Goal: Information Seeking & Learning: Find specific fact

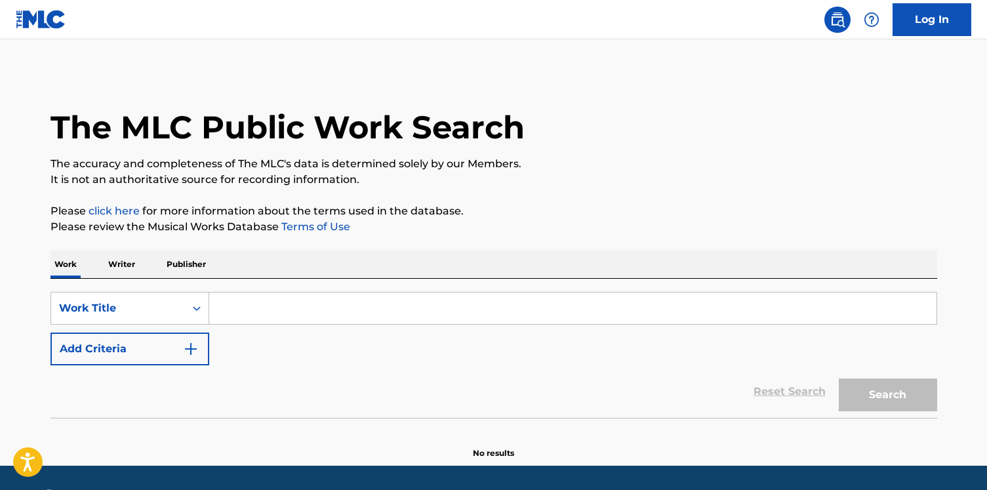
click at [160, 330] on div "SearchWithCriteria9dc4b062-8460-4da2-994e-b72891393725 Work Title Add Criteria" at bounding box center [493, 328] width 886 height 73
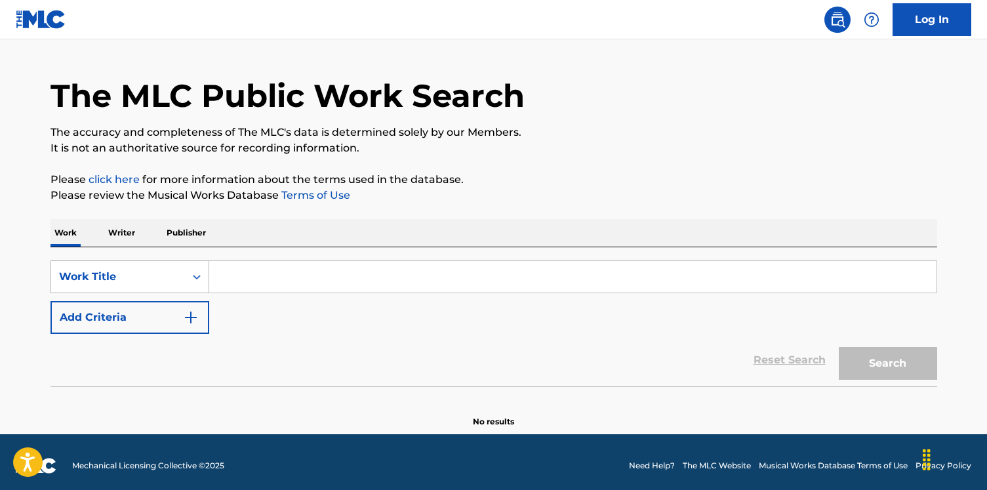
click at [156, 293] on div "Work Title" at bounding box center [129, 276] width 159 height 33
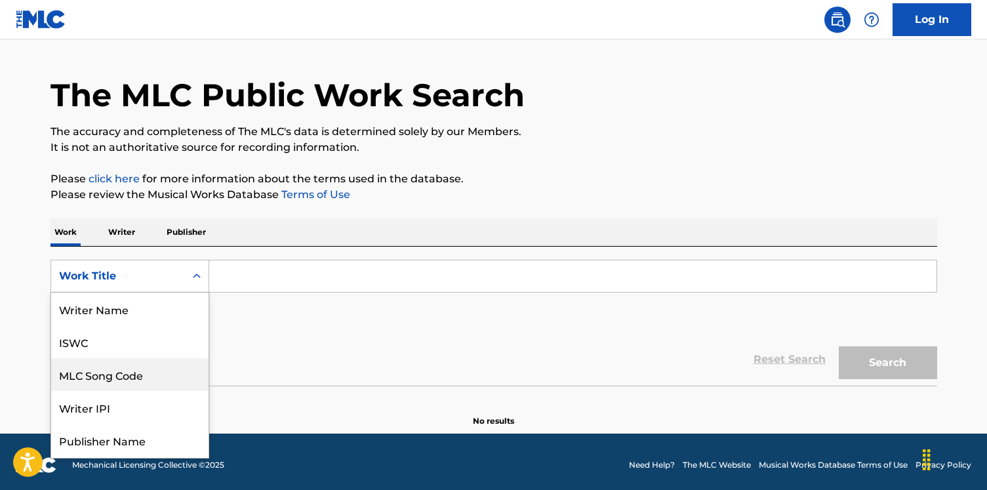
scroll to position [66, 0]
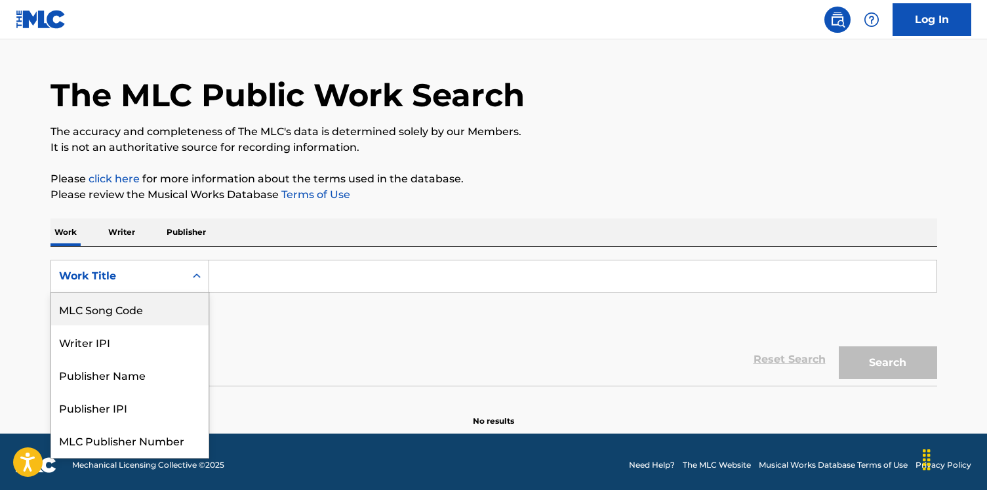
click at [155, 313] on div "MLC Song Code" at bounding box center [129, 308] width 157 height 33
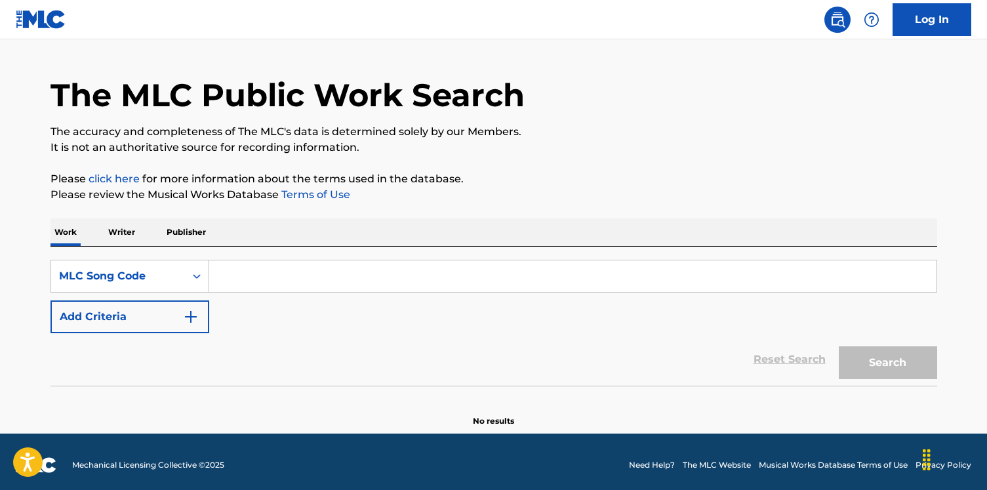
click at [311, 262] on input "Search Form" at bounding box center [572, 275] width 727 height 31
paste input "YD3LYO"
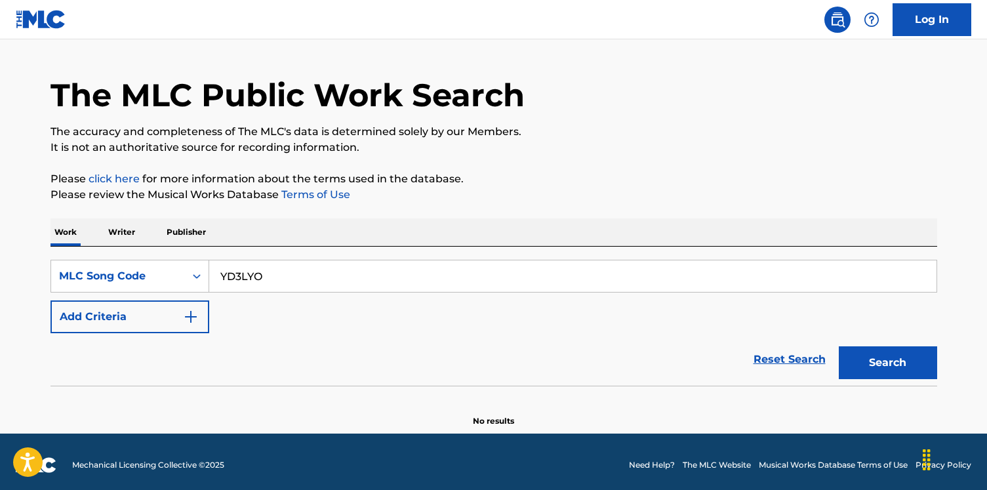
click at [839, 346] on button "Search" at bounding box center [888, 362] width 98 height 33
type input "YD3LYO"
click at [839, 346] on button "Search" at bounding box center [888, 362] width 98 height 33
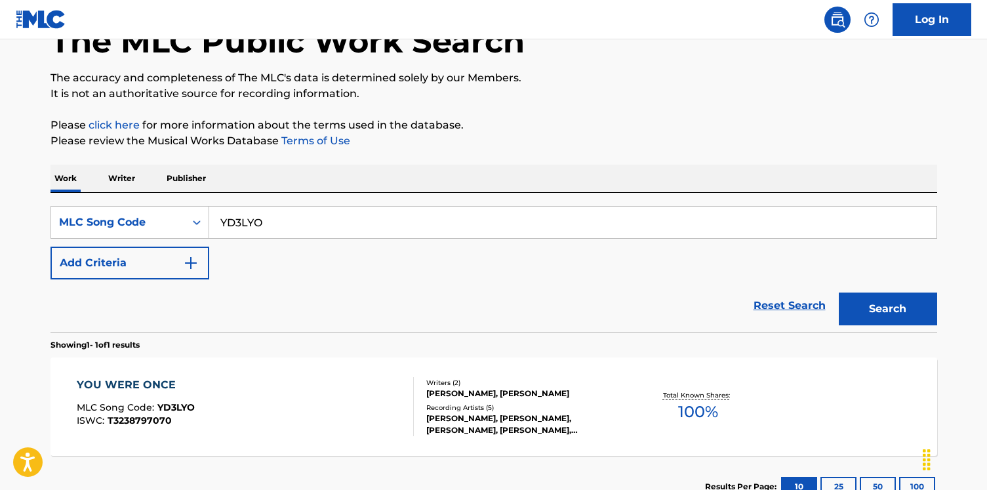
scroll to position [183, 0]
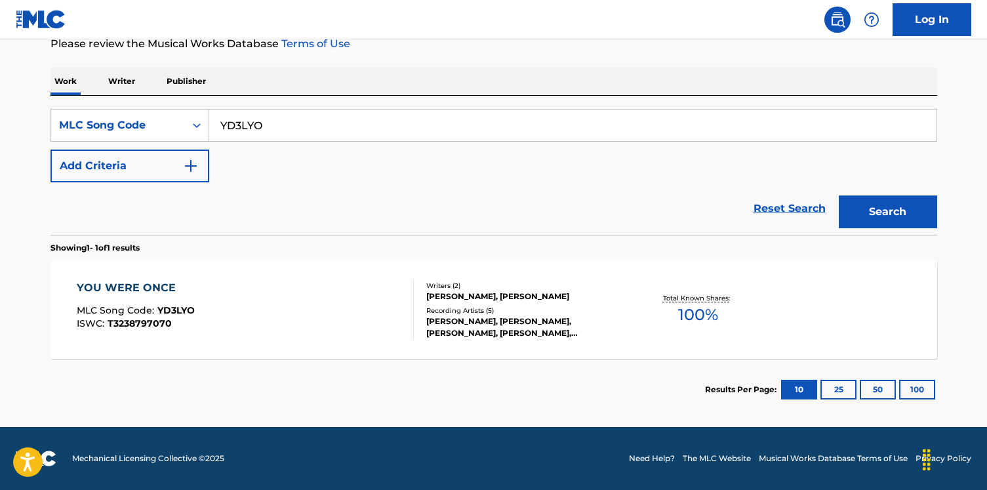
click at [291, 292] on div "YOU WERE ONCE MLC Song Code : YD3LYO ISWC : T3238797070" at bounding box center [245, 309] width 337 height 59
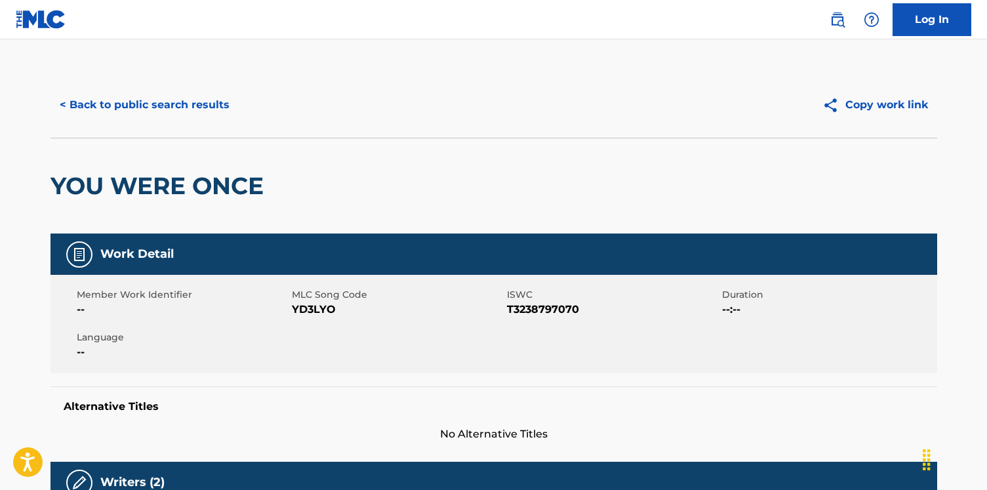
click at [163, 128] on div "< Back to public search results Copy work link" at bounding box center [493, 105] width 886 height 66
click at [165, 105] on button "< Back to public search results" at bounding box center [144, 105] width 188 height 33
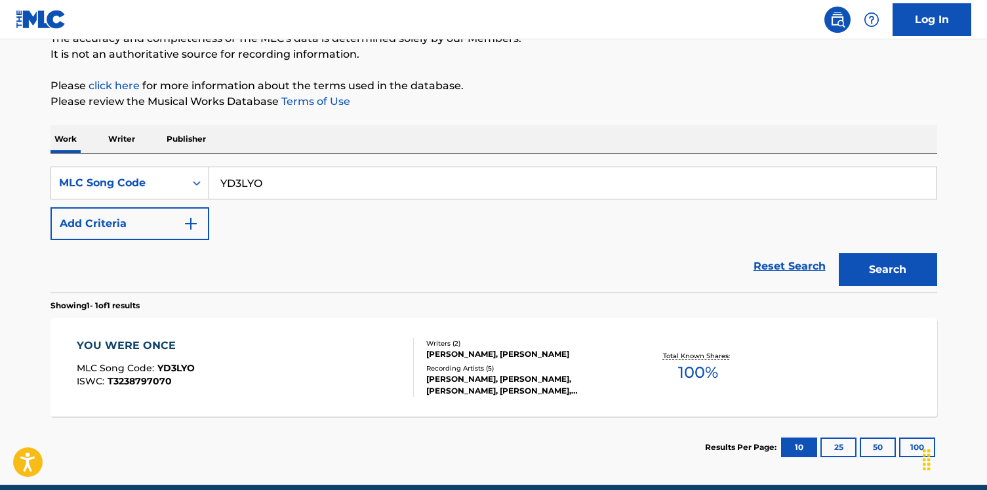
scroll to position [98, 0]
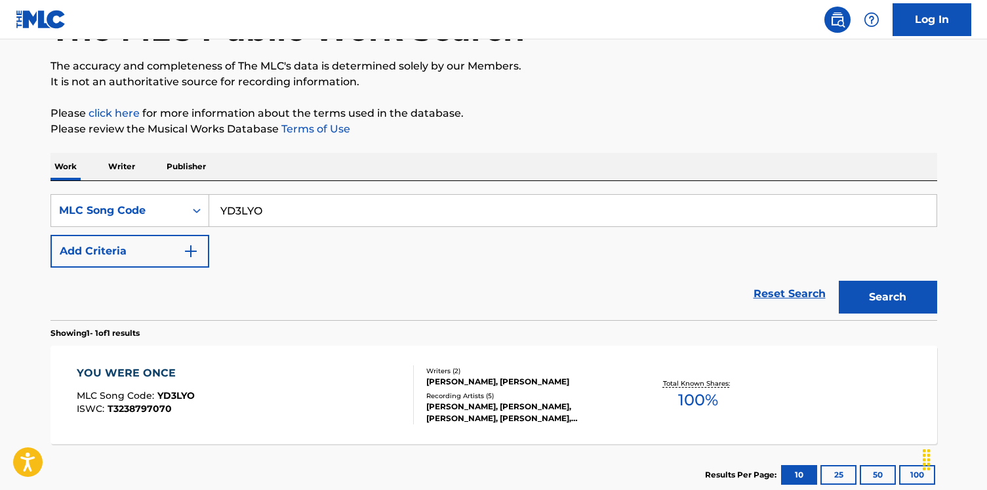
click at [137, 161] on p "Writer" at bounding box center [121, 167] width 35 height 28
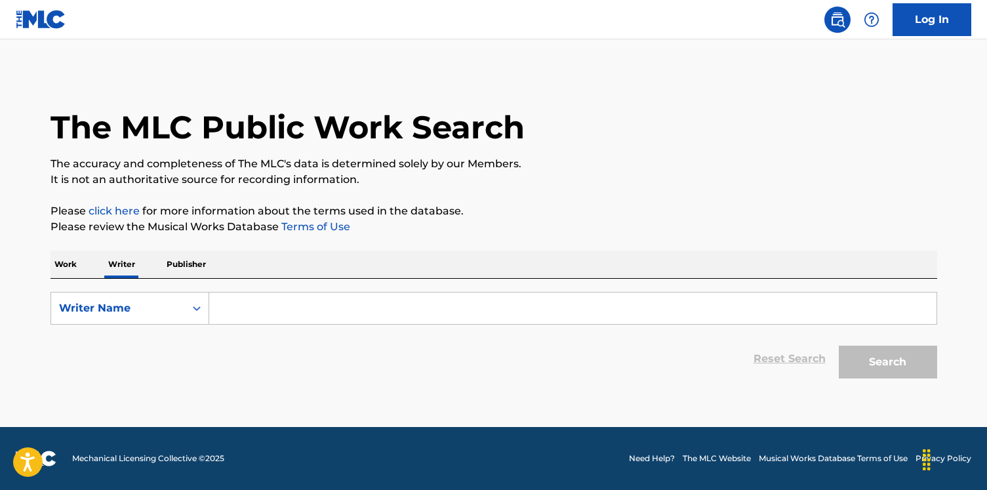
click at [246, 304] on input "Search Form" at bounding box center [572, 307] width 727 height 31
paste input "[PERSON_NAME] [PERSON_NAME]"
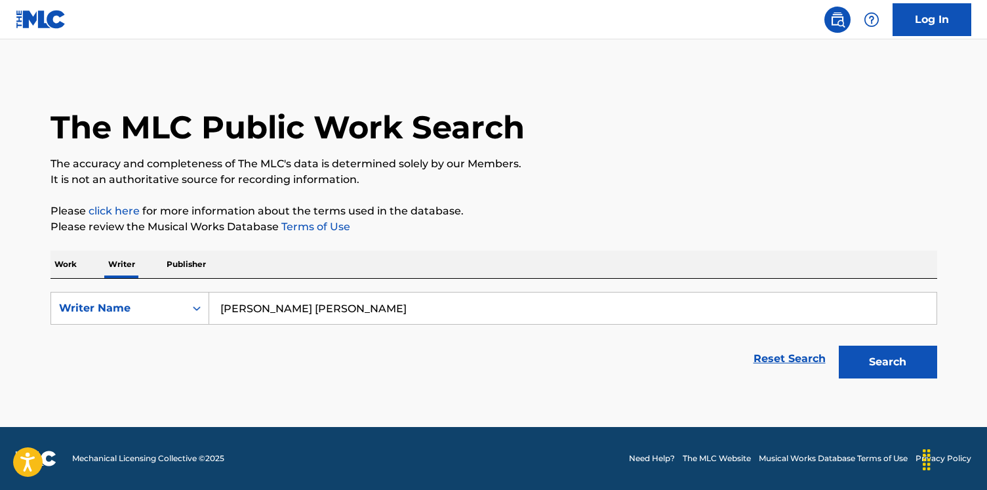
type input "[PERSON_NAME] [PERSON_NAME]"
click at [839, 346] on button "Search" at bounding box center [888, 362] width 98 height 33
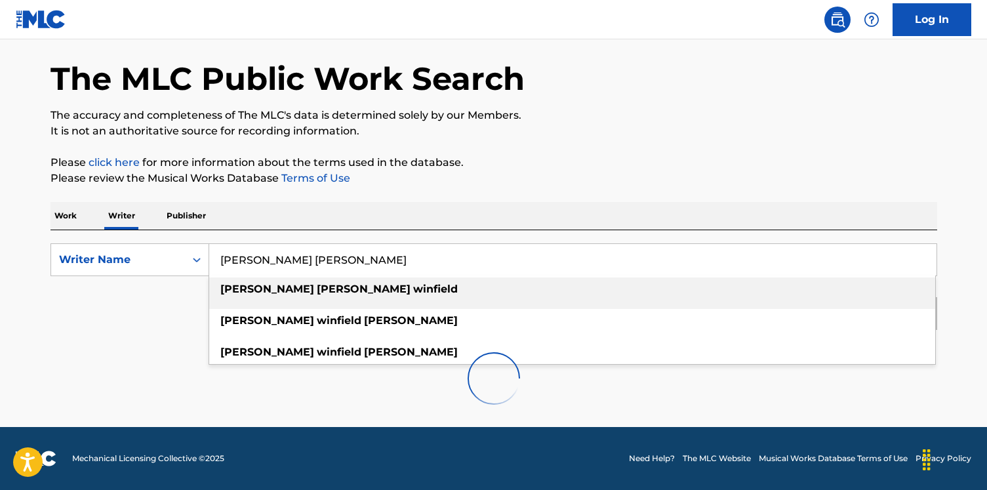
scroll to position [54, 0]
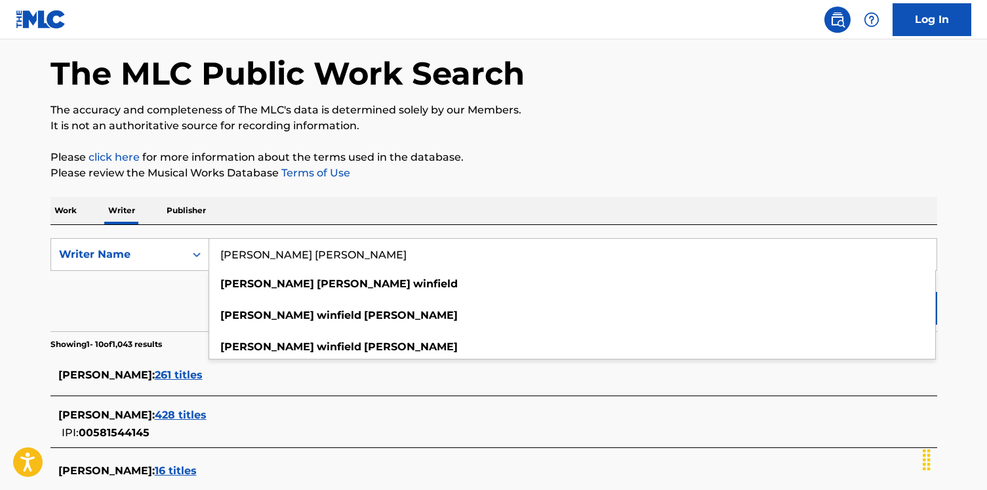
click at [346, 177] on link "Terms of Use" at bounding box center [314, 173] width 71 height 12
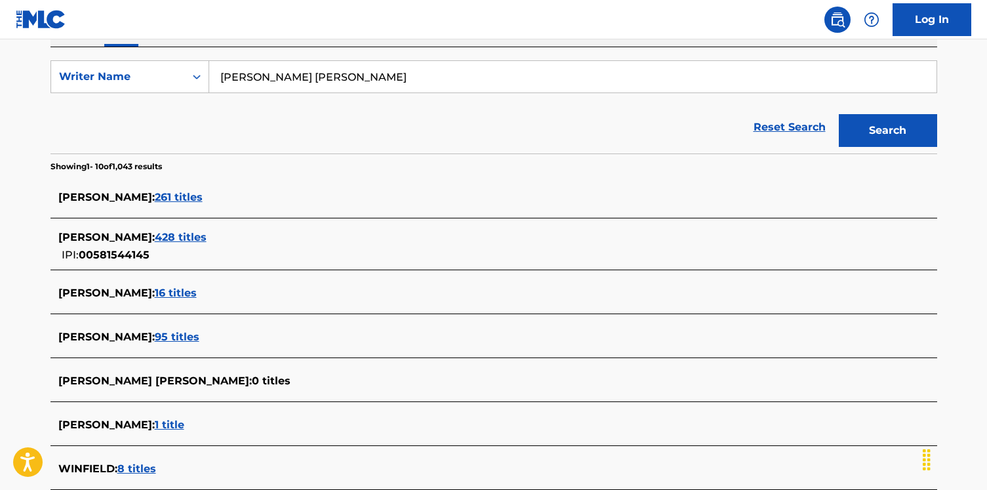
scroll to position [331, 0]
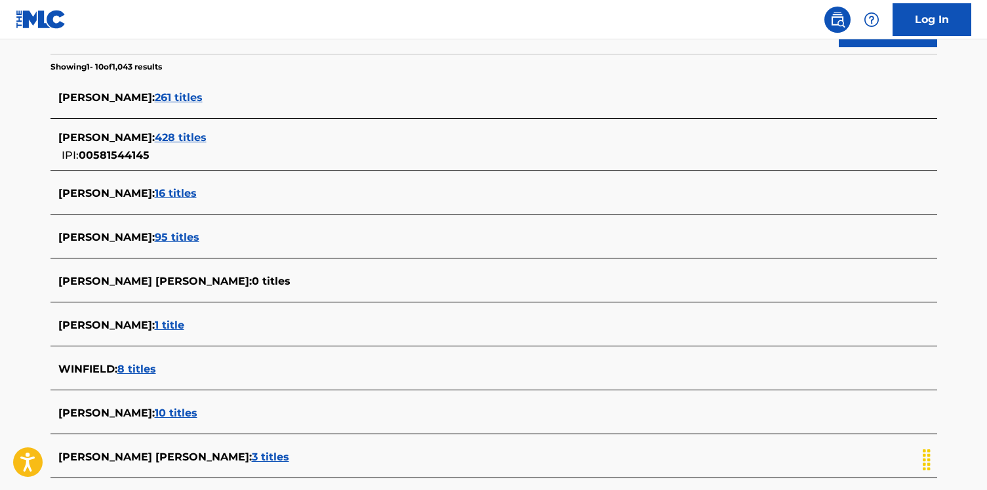
click at [199, 143] on span "428 titles" at bounding box center [181, 137] width 52 height 12
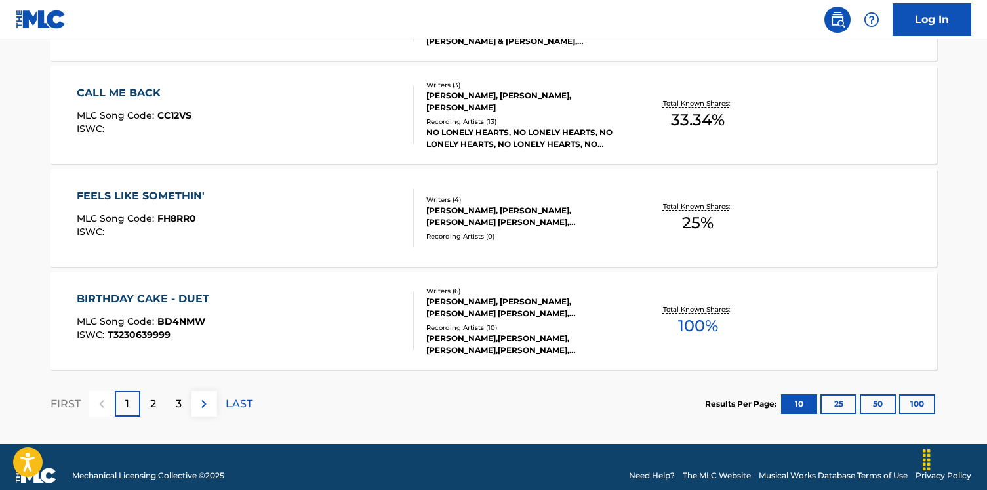
scroll to position [1115, 0]
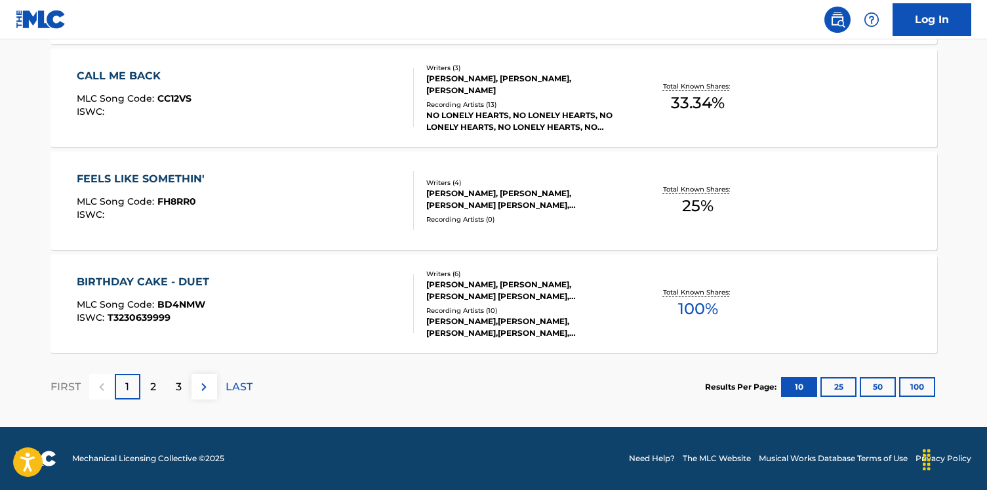
click at [250, 300] on div "BIRTHDAY CAKE - DUET MLC Song Code : BD4NMW ISWC : T3230639999" at bounding box center [245, 303] width 337 height 59
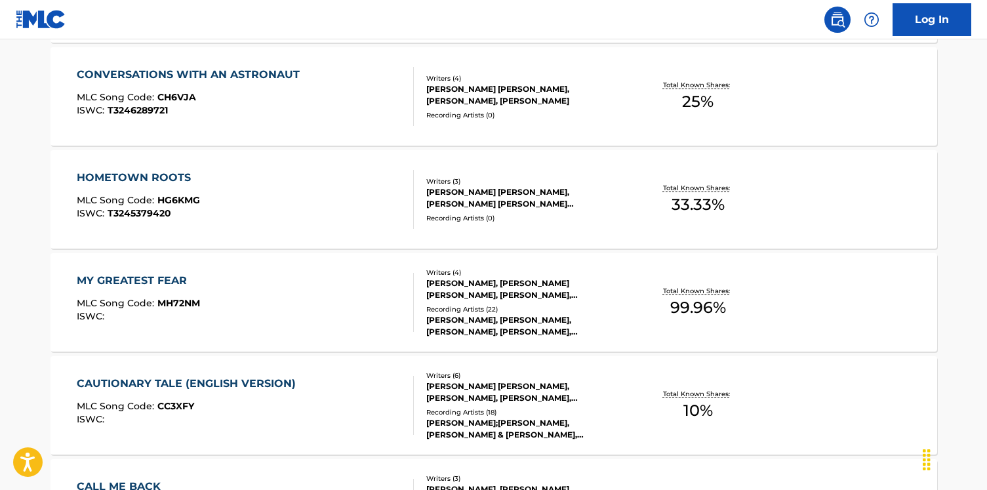
scroll to position [771, 0]
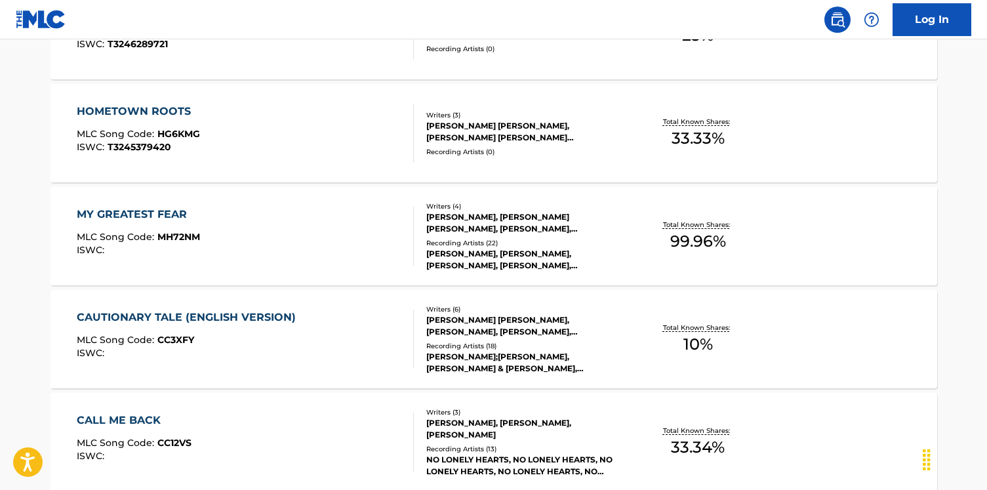
click at [253, 236] on div "MY GREATEST FEAR MLC Song Code : MH72NM ISWC :" at bounding box center [245, 236] width 337 height 59
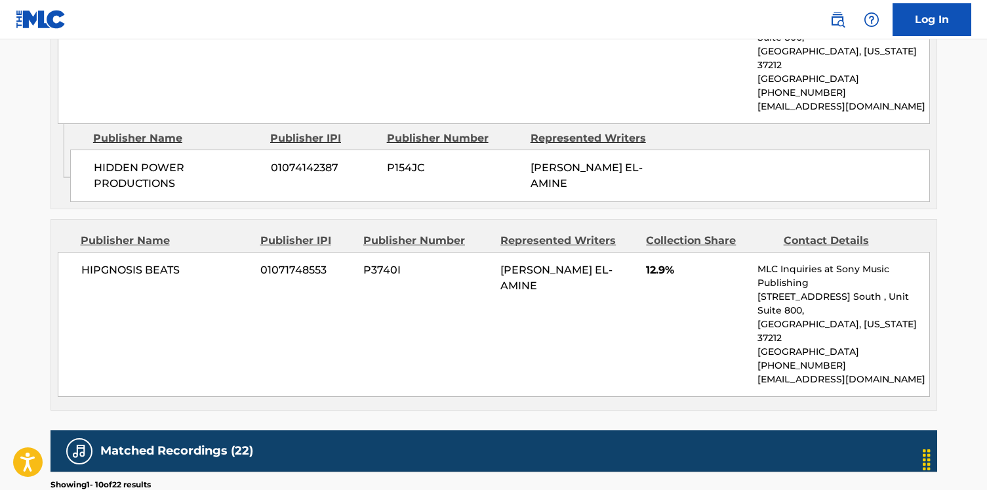
scroll to position [1899, 0]
